Goal: Task Accomplishment & Management: Manage account settings

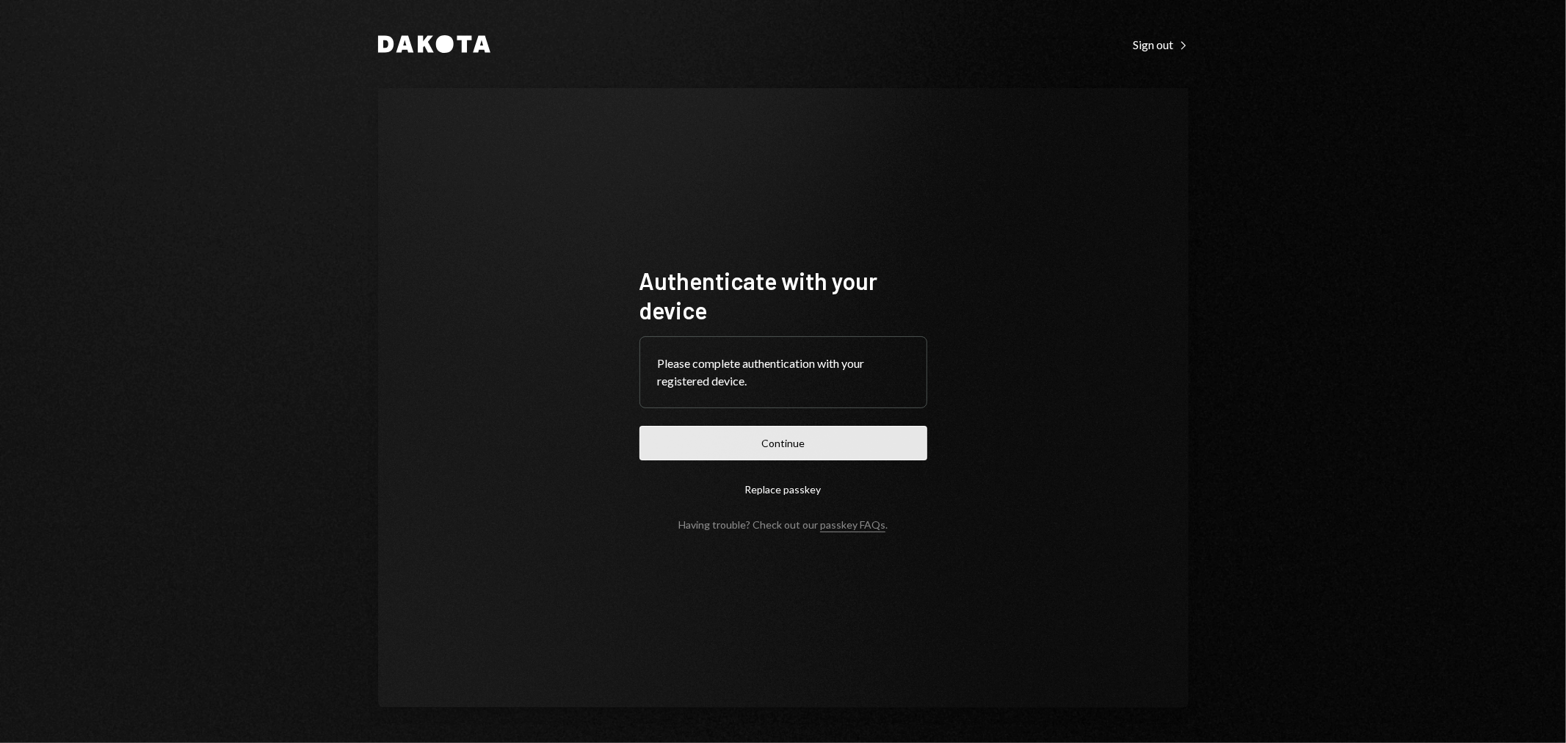
click at [733, 457] on button "Continue" at bounding box center [784, 443] width 288 height 35
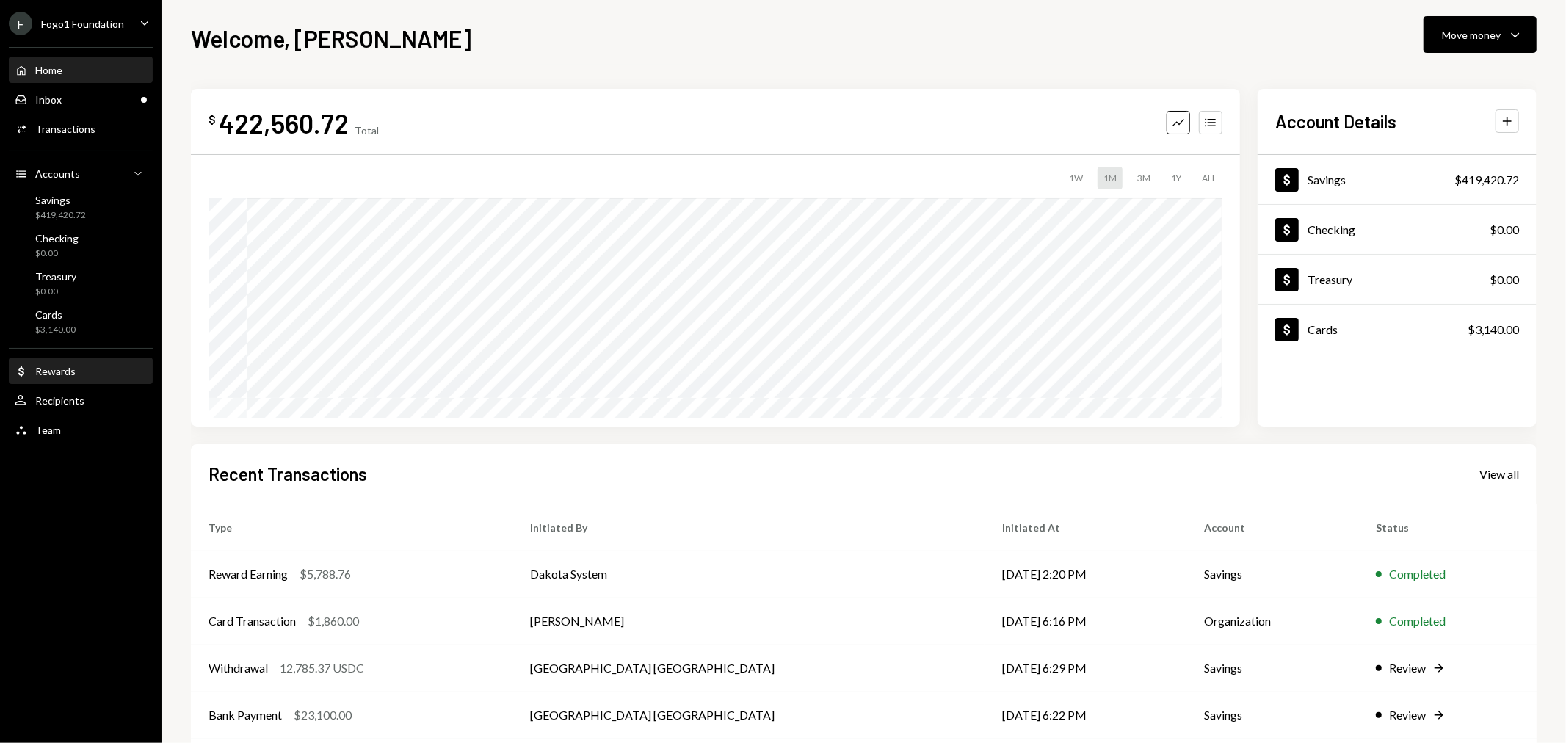
click at [63, 369] on div "Rewards" at bounding box center [55, 371] width 40 height 12
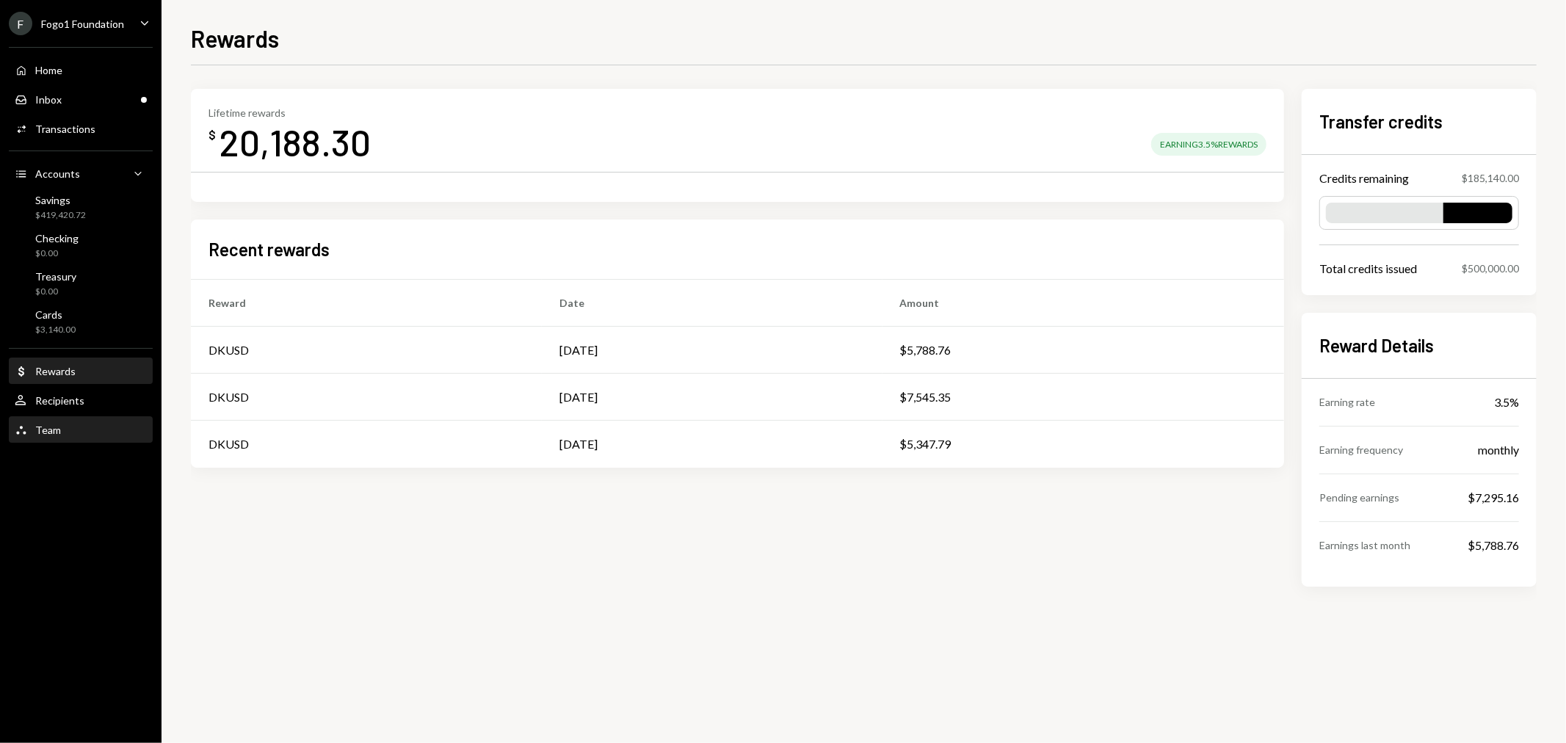
click at [83, 424] on div "Team Team" at bounding box center [81, 430] width 132 height 13
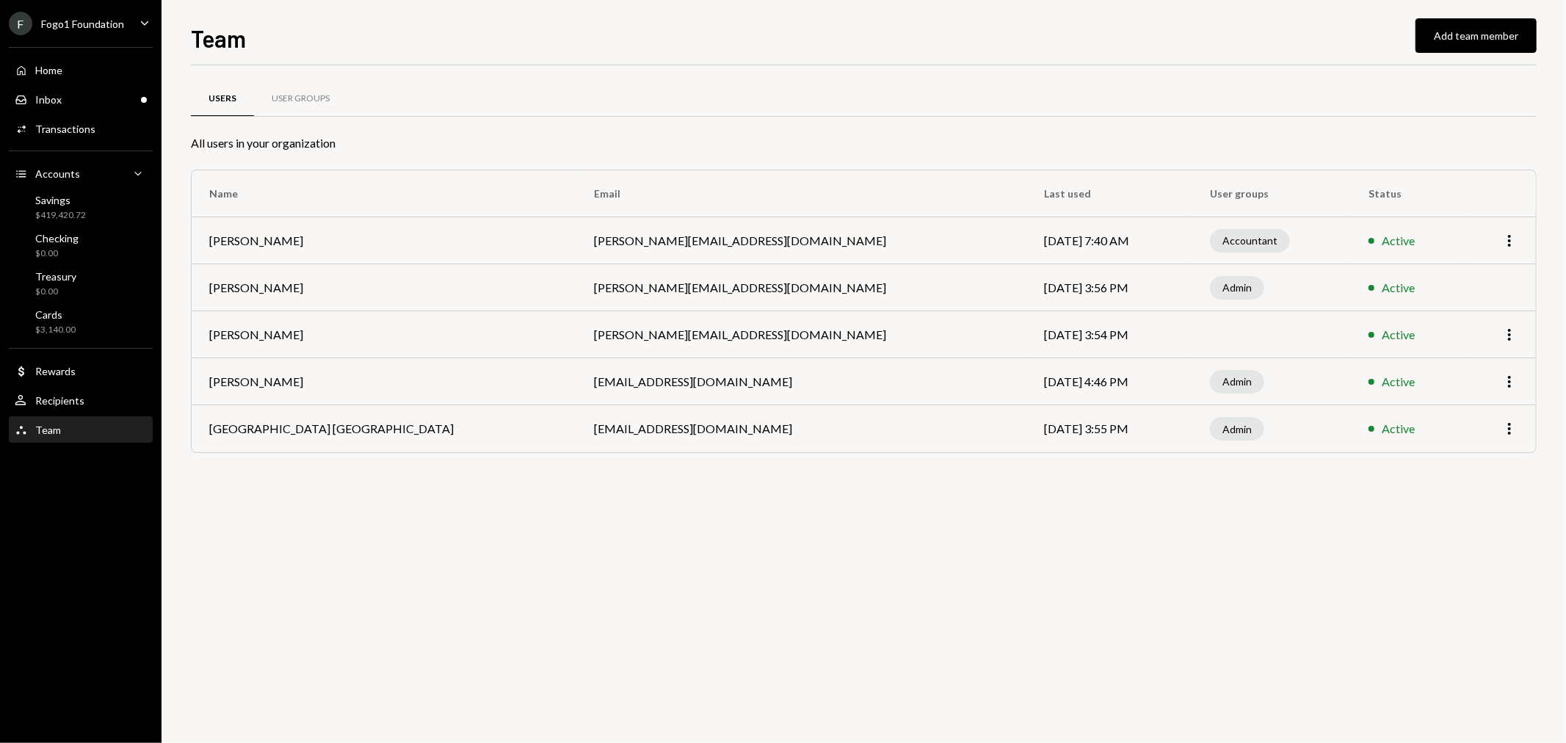
click at [1519, 328] on td "More" at bounding box center [1500, 334] width 73 height 47
click at [1510, 334] on icon "button" at bounding box center [1509, 335] width 3 height 12
click at [849, 530] on div "Users User Groups All users in your organization Name Email Last used User grou…" at bounding box center [864, 404] width 1346 height 678
click at [82, 402] on div "User Recipients" at bounding box center [81, 400] width 132 height 13
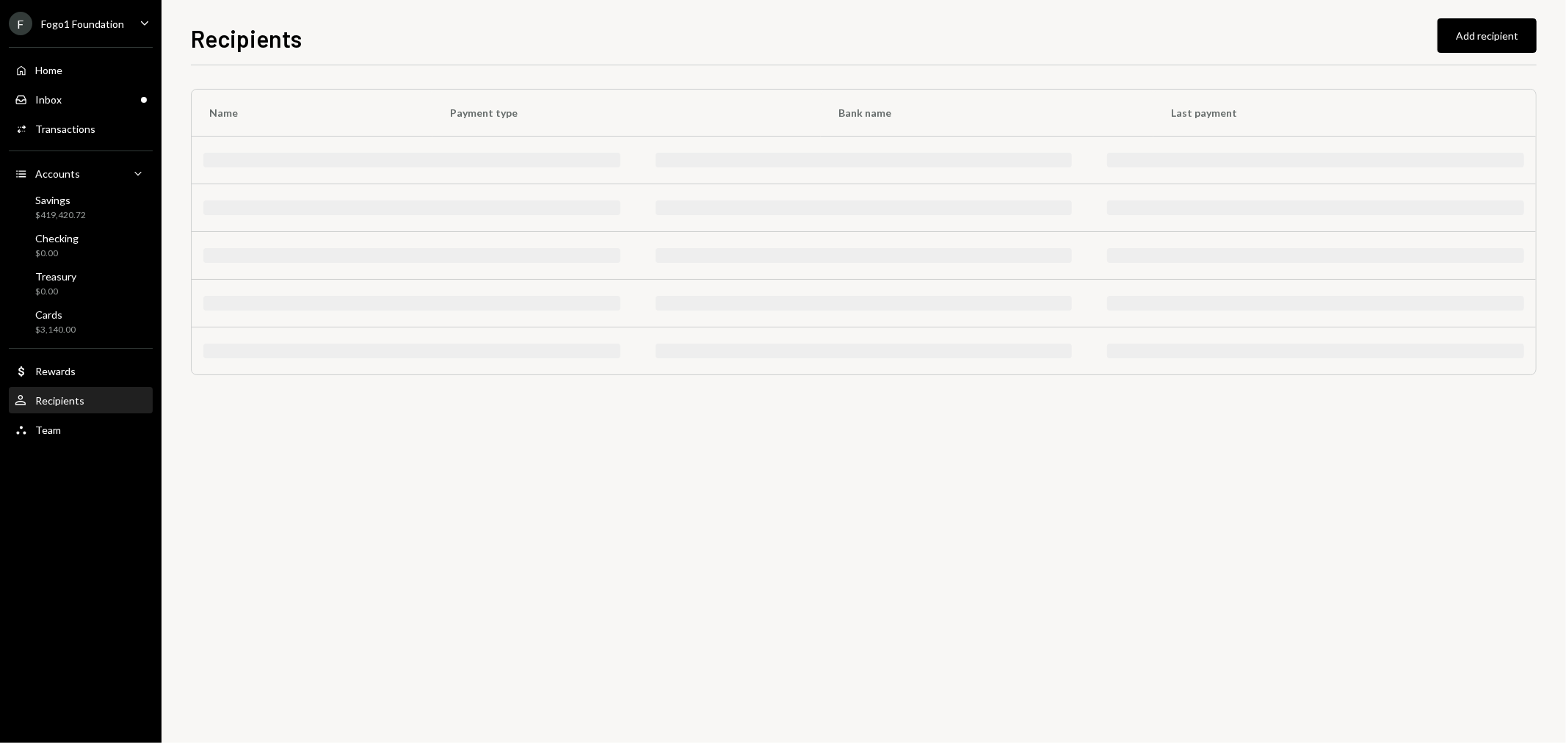
click at [78, 446] on div "F Fogo1 Foundation Caret Down Home Home Inbox Inbox Activities Transactions Acc…" at bounding box center [81, 371] width 162 height 743
click at [69, 432] on div "Team Team" at bounding box center [81, 430] width 132 height 13
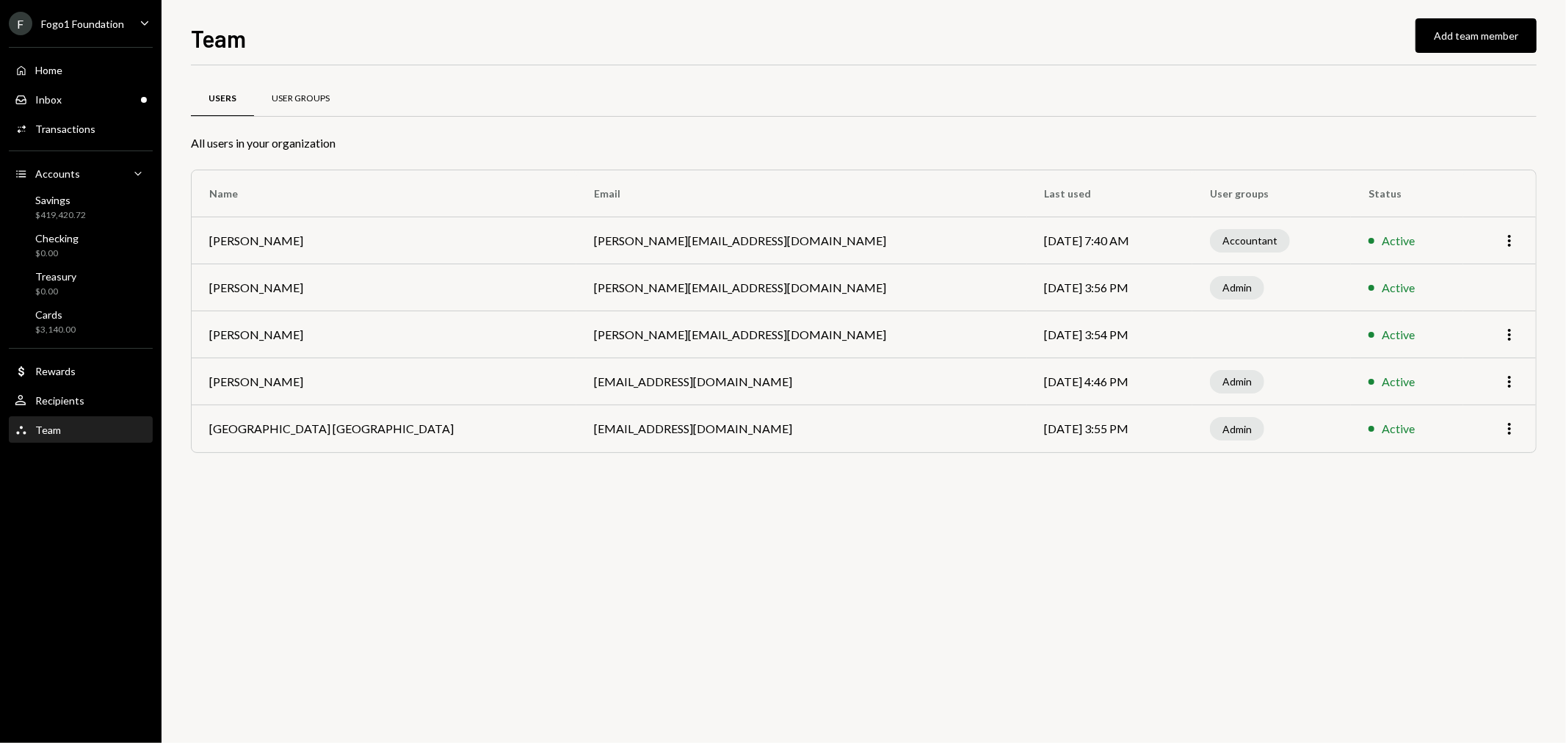
click at [297, 96] on div "User Groups" at bounding box center [301, 99] width 58 height 12
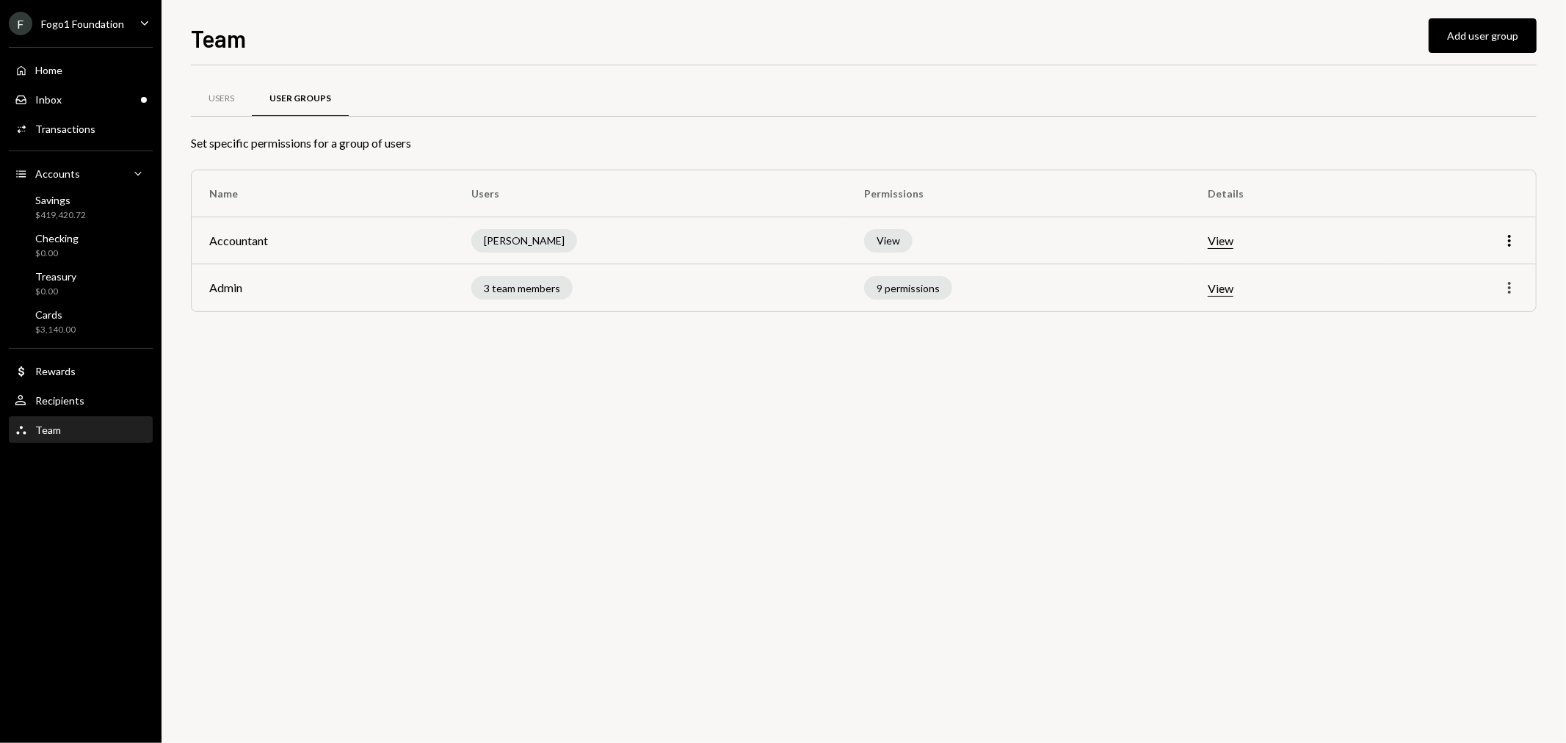
click at [1515, 281] on icon "More" at bounding box center [1510, 288] width 18 height 18
click at [1481, 316] on div "Edit" at bounding box center [1475, 319] width 73 height 26
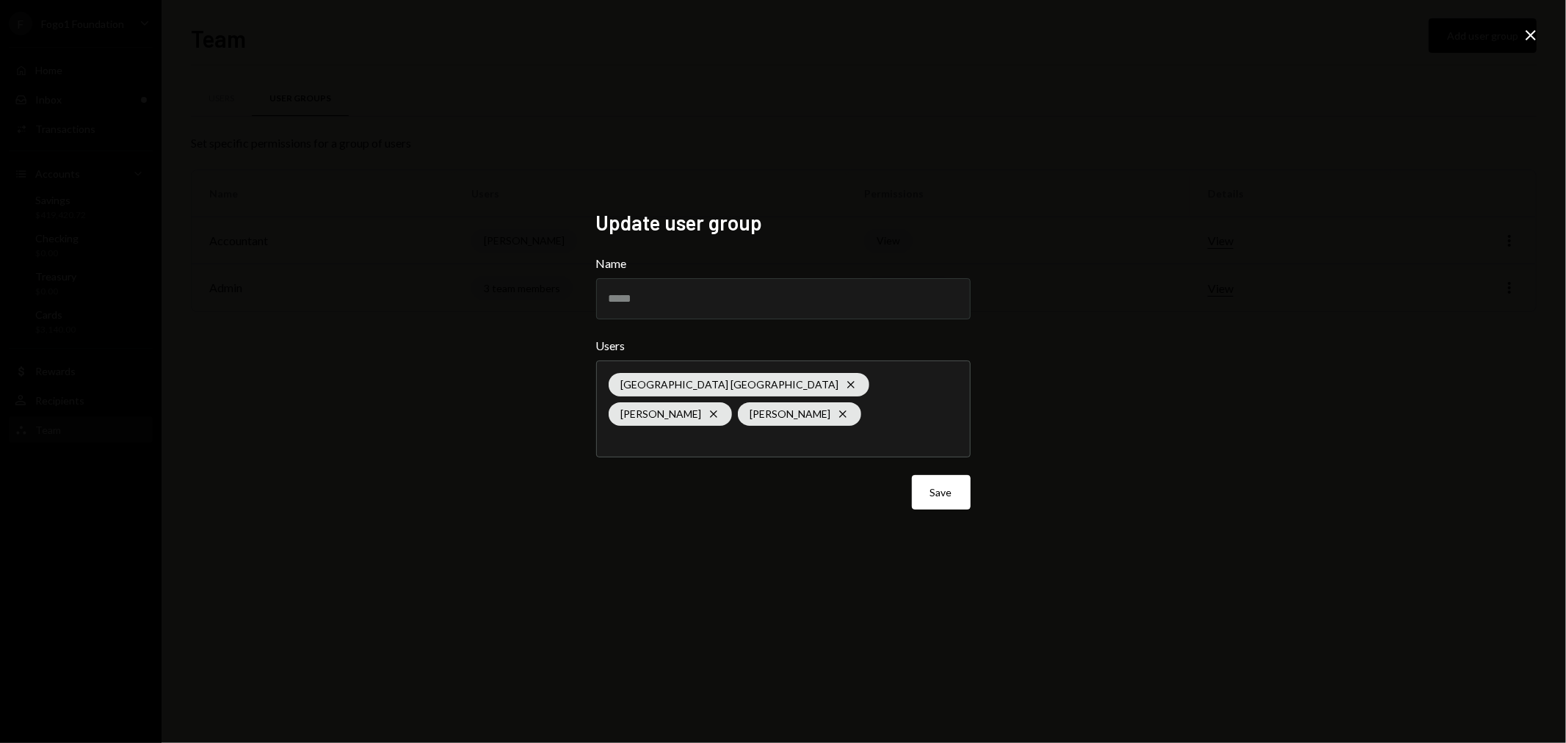
click at [771, 427] on div "Savannah [GEOGRAPHIC_DATA] Cross [PERSON_NAME]-[PERSON_NAME] [PERSON_NAME] Cross" at bounding box center [784, 408] width 350 height 95
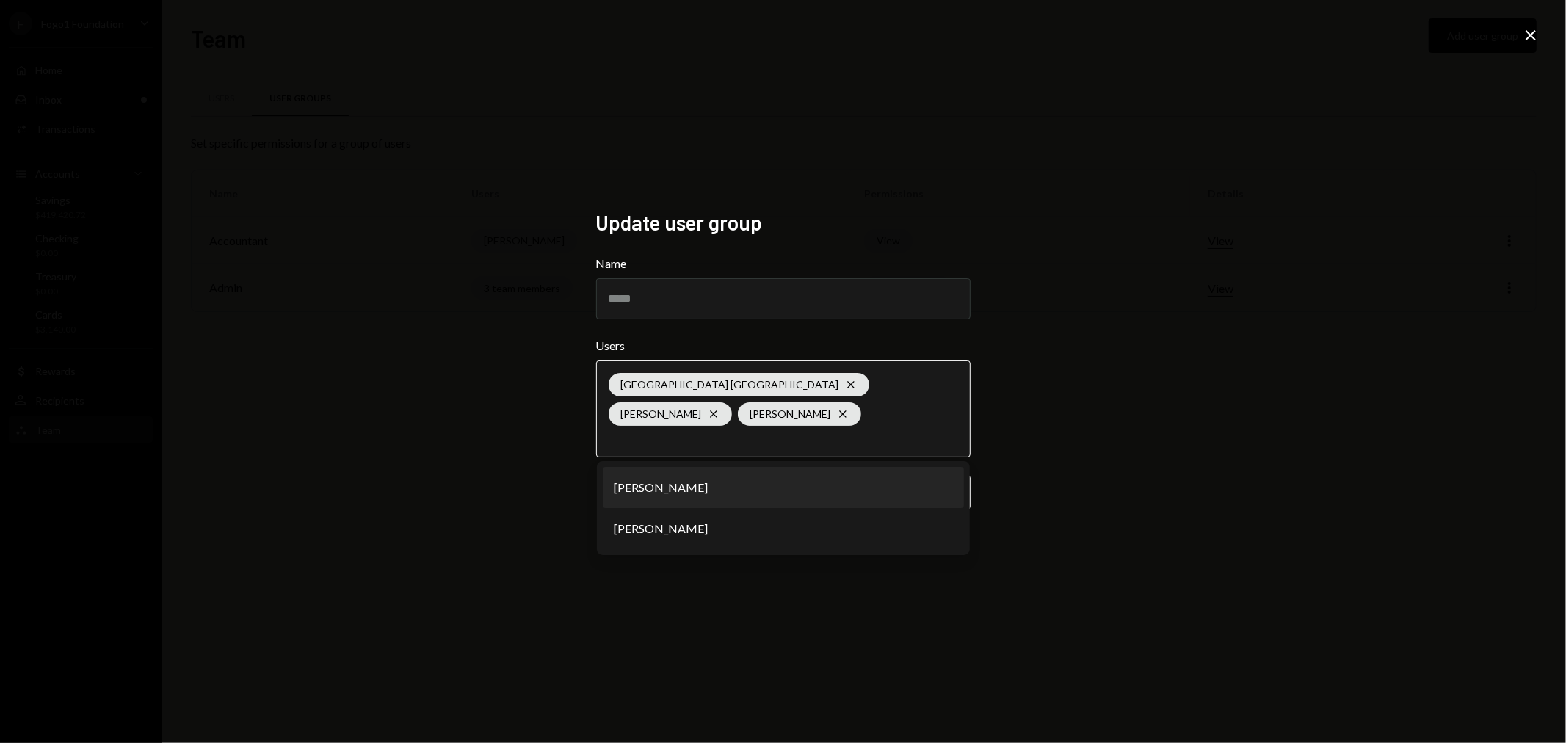
click at [722, 485] on li "[PERSON_NAME]" at bounding box center [783, 487] width 361 height 41
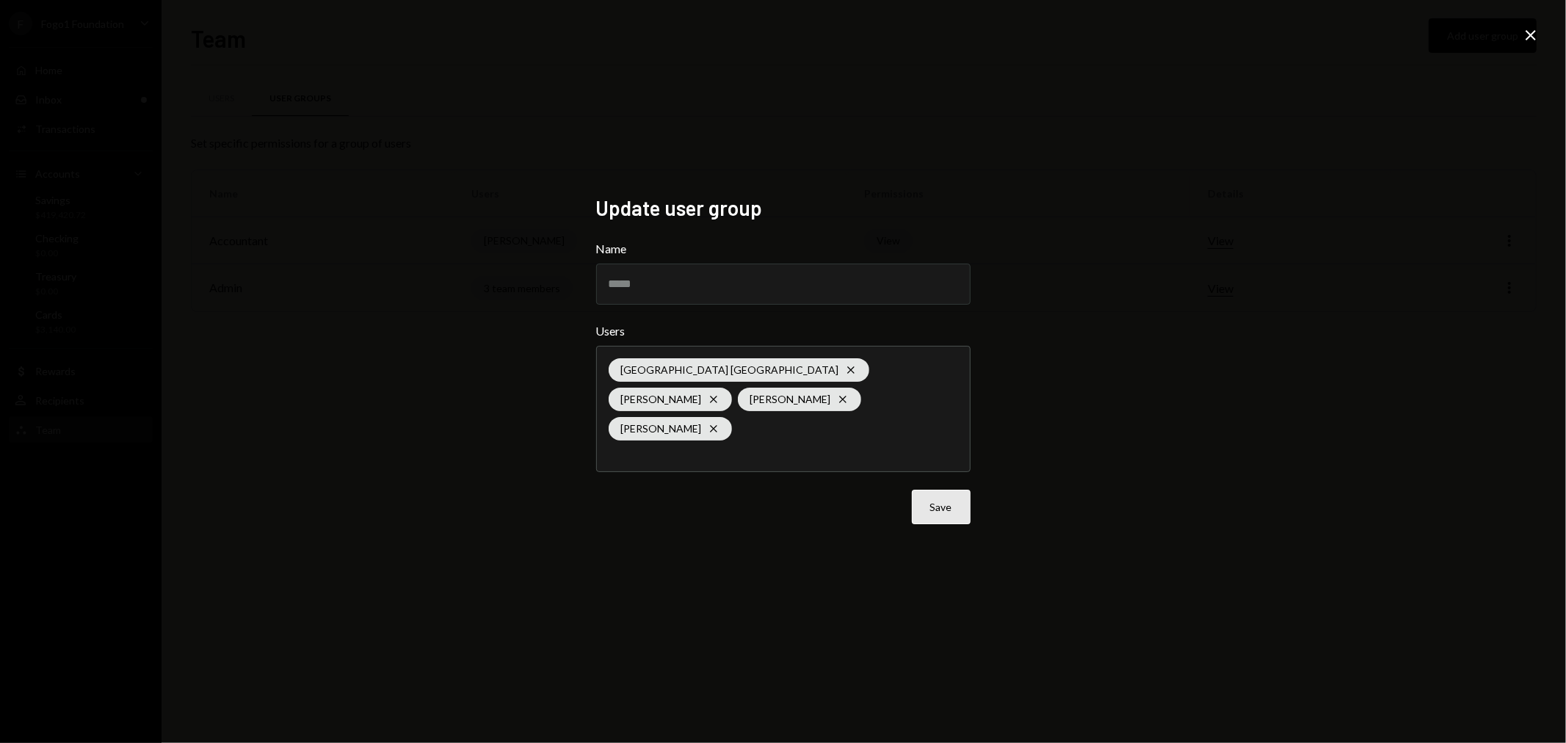
click at [940, 504] on button "Save" at bounding box center [941, 507] width 59 height 35
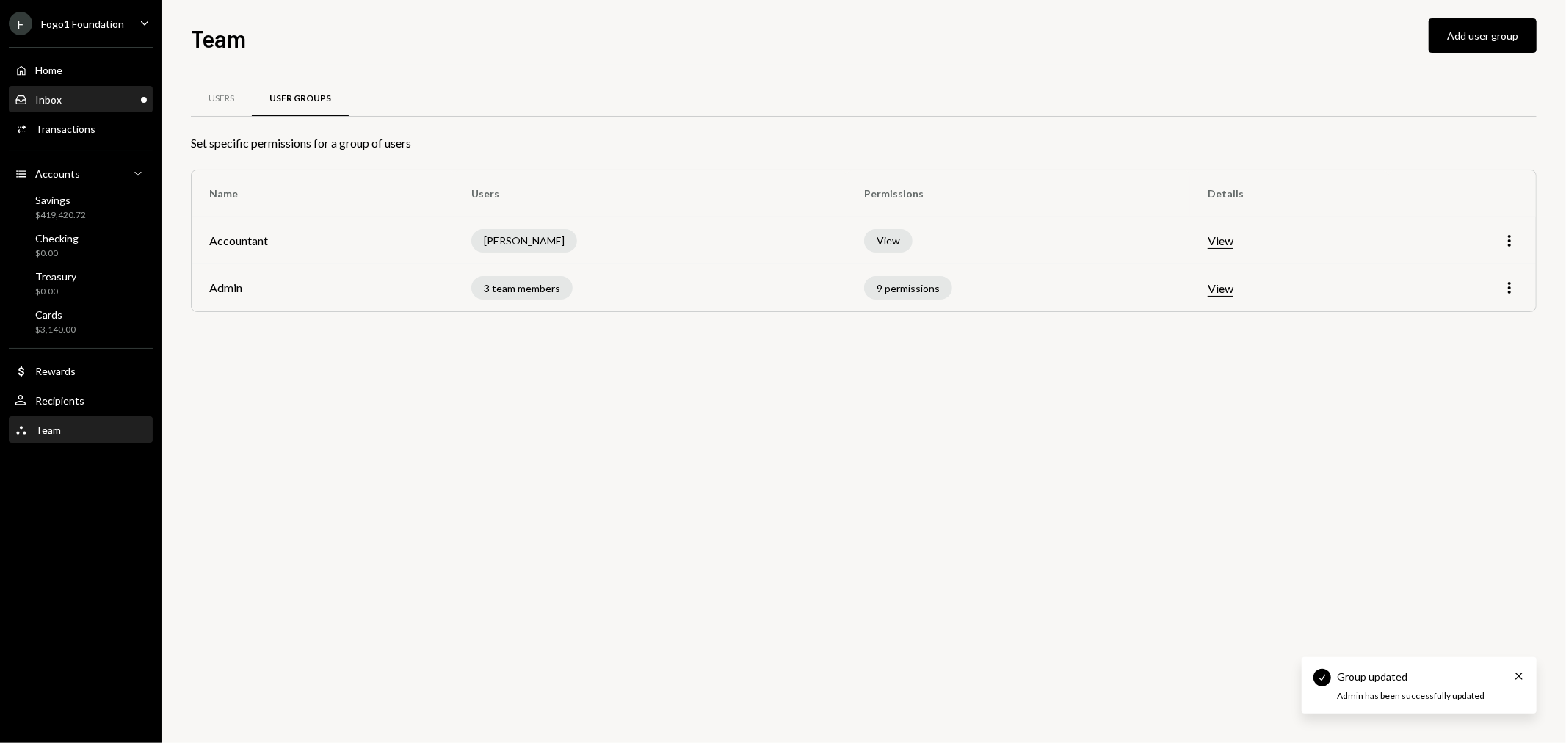
click at [111, 93] on div "Inbox Inbox" at bounding box center [81, 99] width 132 height 13
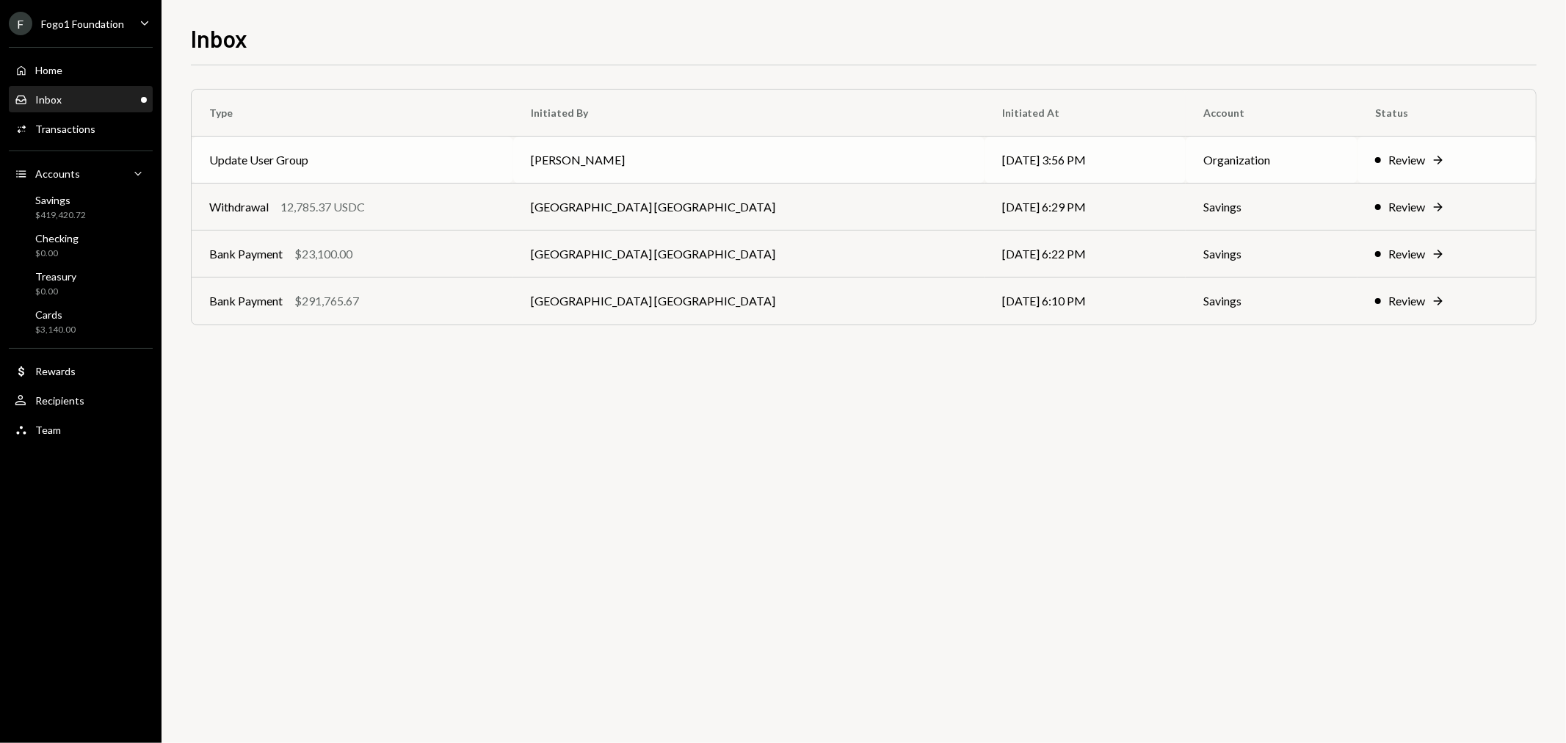
click at [303, 157] on td "Update User Group" at bounding box center [353, 160] width 322 height 47
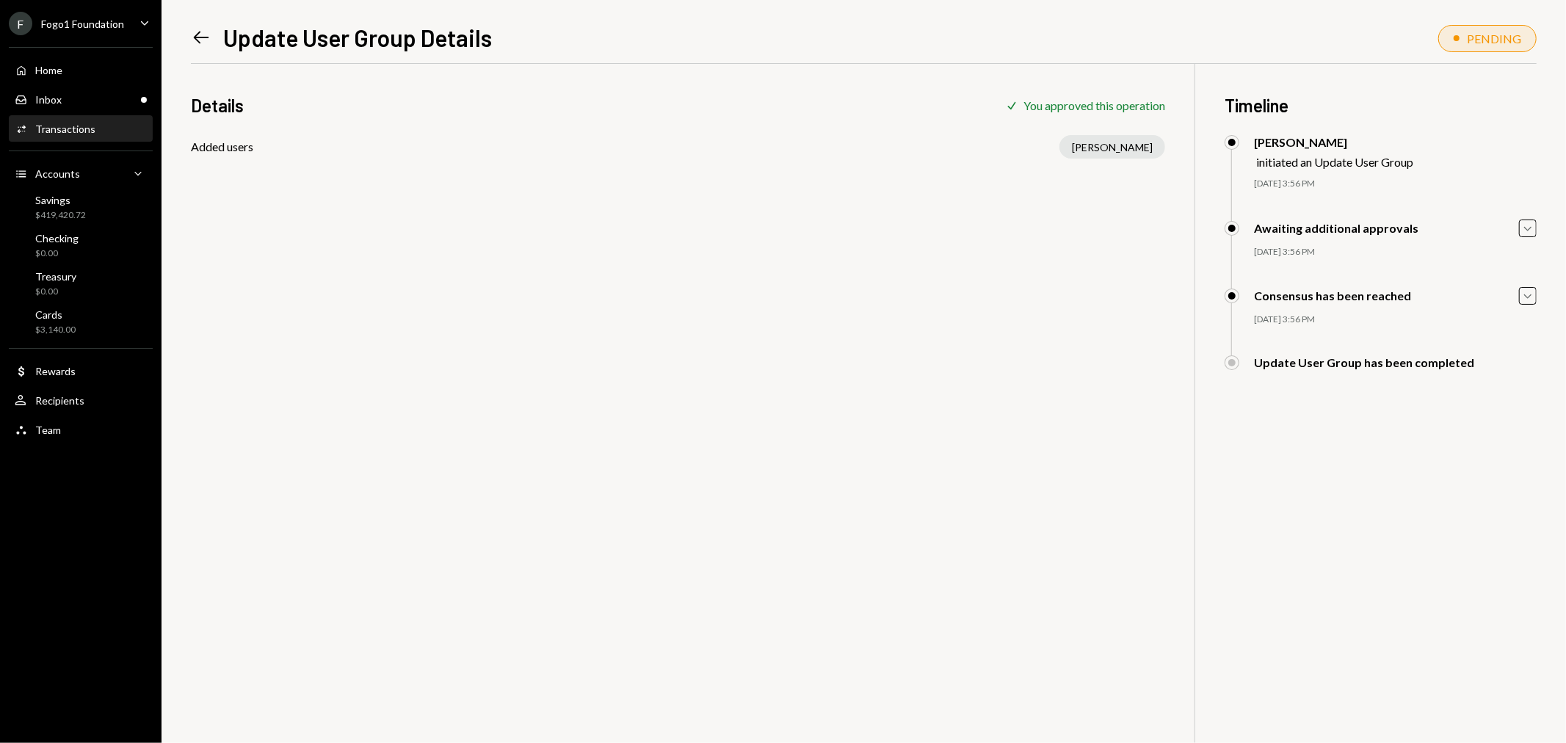
click at [72, 18] on div "Fogo1 Foundation" at bounding box center [82, 24] width 83 height 12
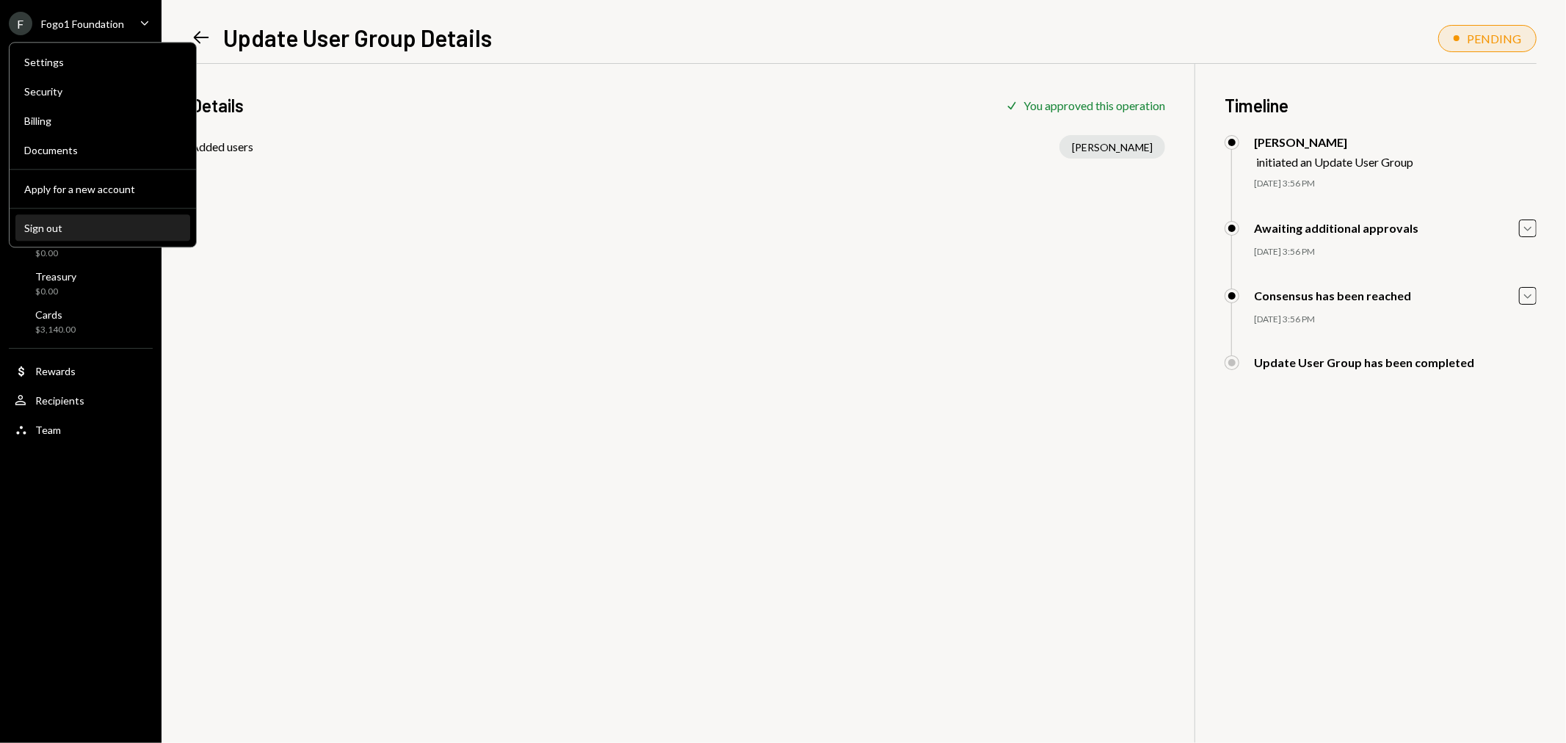
click at [103, 228] on div "Sign out" at bounding box center [102, 228] width 157 height 12
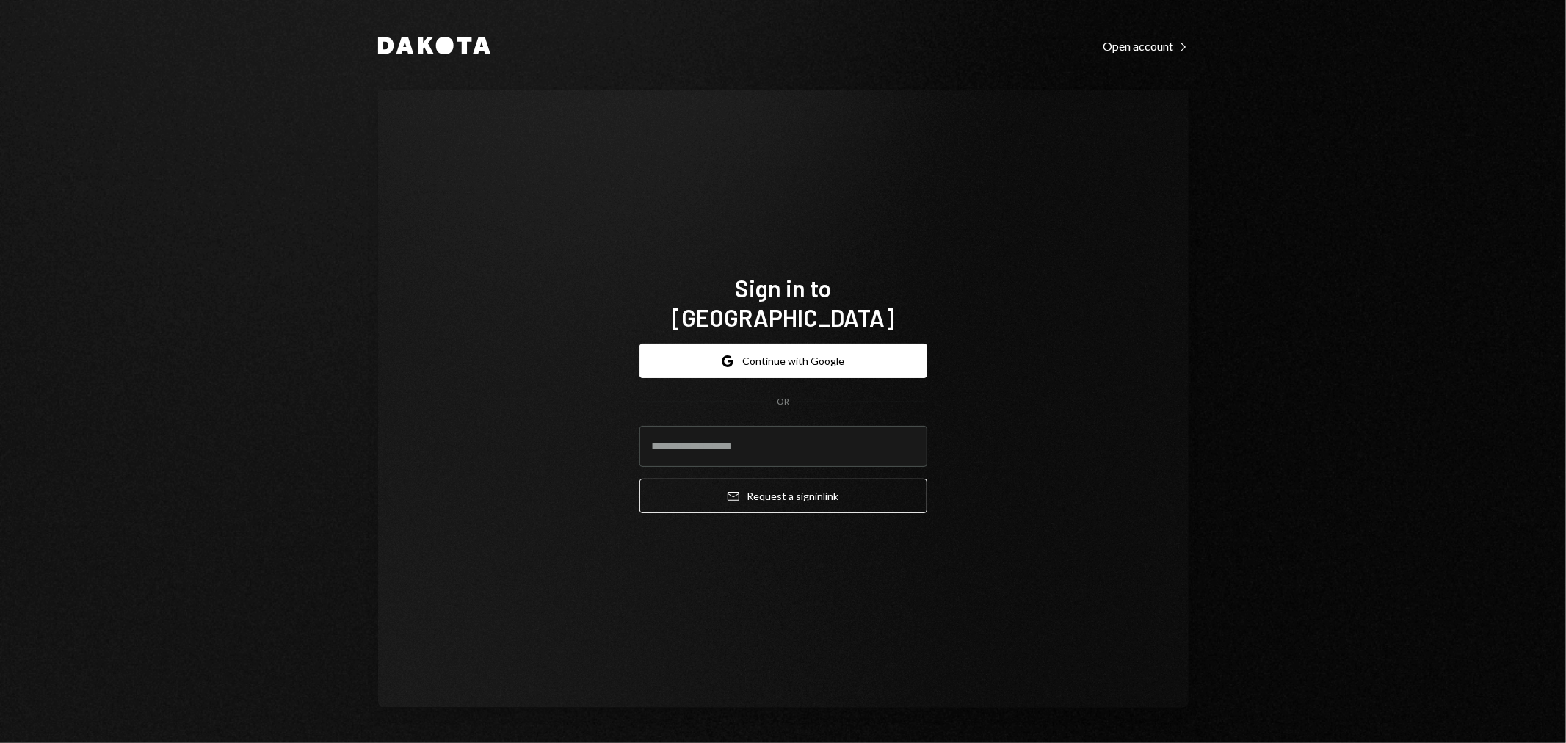
type input "**********"
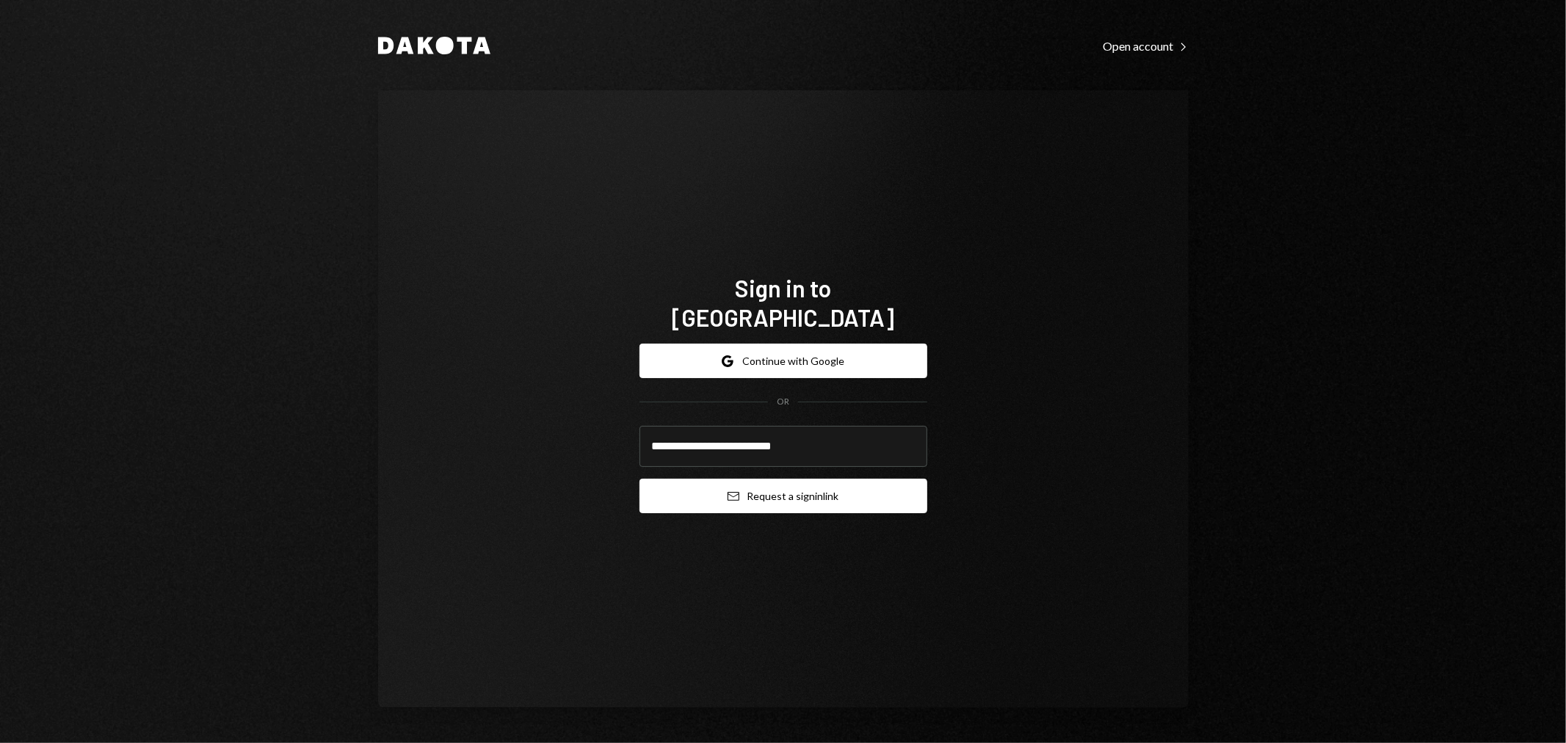
click at [731, 479] on button "Email Request a sign in link" at bounding box center [784, 496] width 288 height 35
